Goal: Task Accomplishment & Management: Use online tool/utility

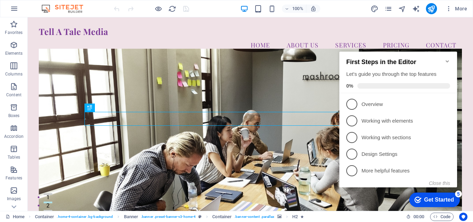
click div "checkmark Get Started 5 First Steps in the Editor Let's guide you through the t…"
click at [10, 69] on icon "button" at bounding box center [14, 66] width 8 height 8
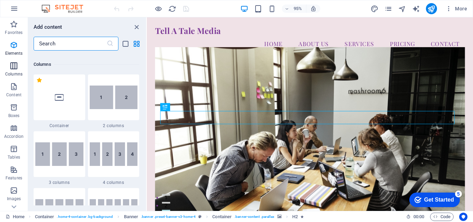
scroll to position [343, 0]
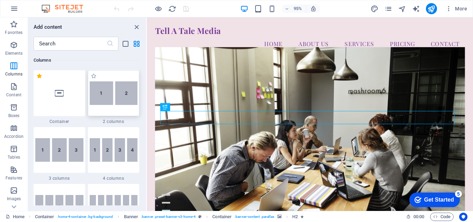
click at [101, 98] on img at bounding box center [114, 93] width 48 height 24
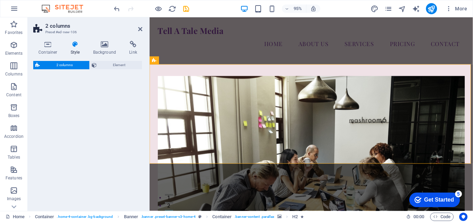
select select "rem"
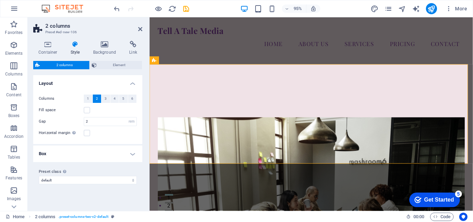
scroll to position [185, 0]
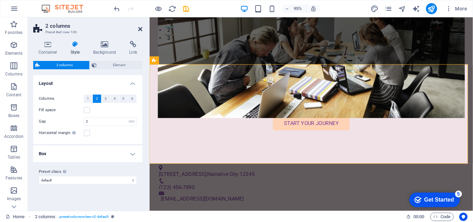
click at [141, 27] on icon at bounding box center [140, 29] width 4 height 6
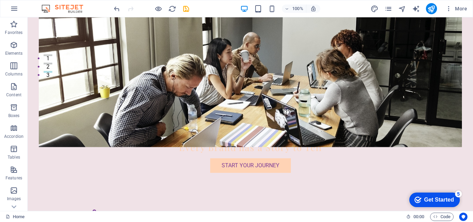
scroll to position [153, 0]
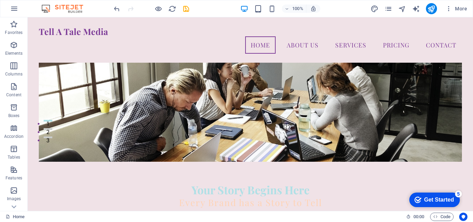
scroll to position [0, 0]
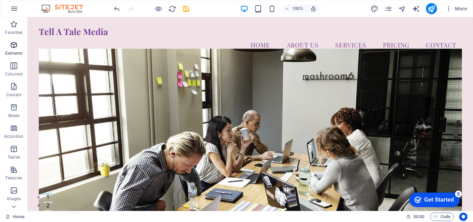
click at [13, 43] on icon "button" at bounding box center [14, 45] width 8 height 8
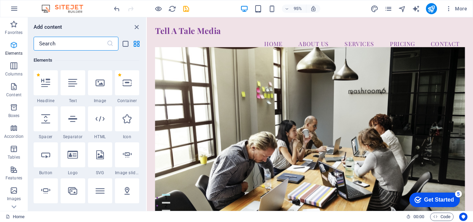
scroll to position [74, 0]
drag, startPoint x: 173, startPoint y: 8, endPoint x: 131, endPoint y: 17, distance: 43.6
click at [173, 8] on icon "reload" at bounding box center [172, 9] width 8 height 8
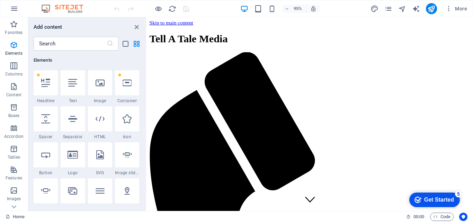
scroll to position [0, 0]
click at [343, 9] on div "95% More" at bounding box center [291, 8] width 357 height 11
click at [432, 5] on icon "publish" at bounding box center [431, 9] width 8 height 8
